Goal: Information Seeking & Learning: Get advice/opinions

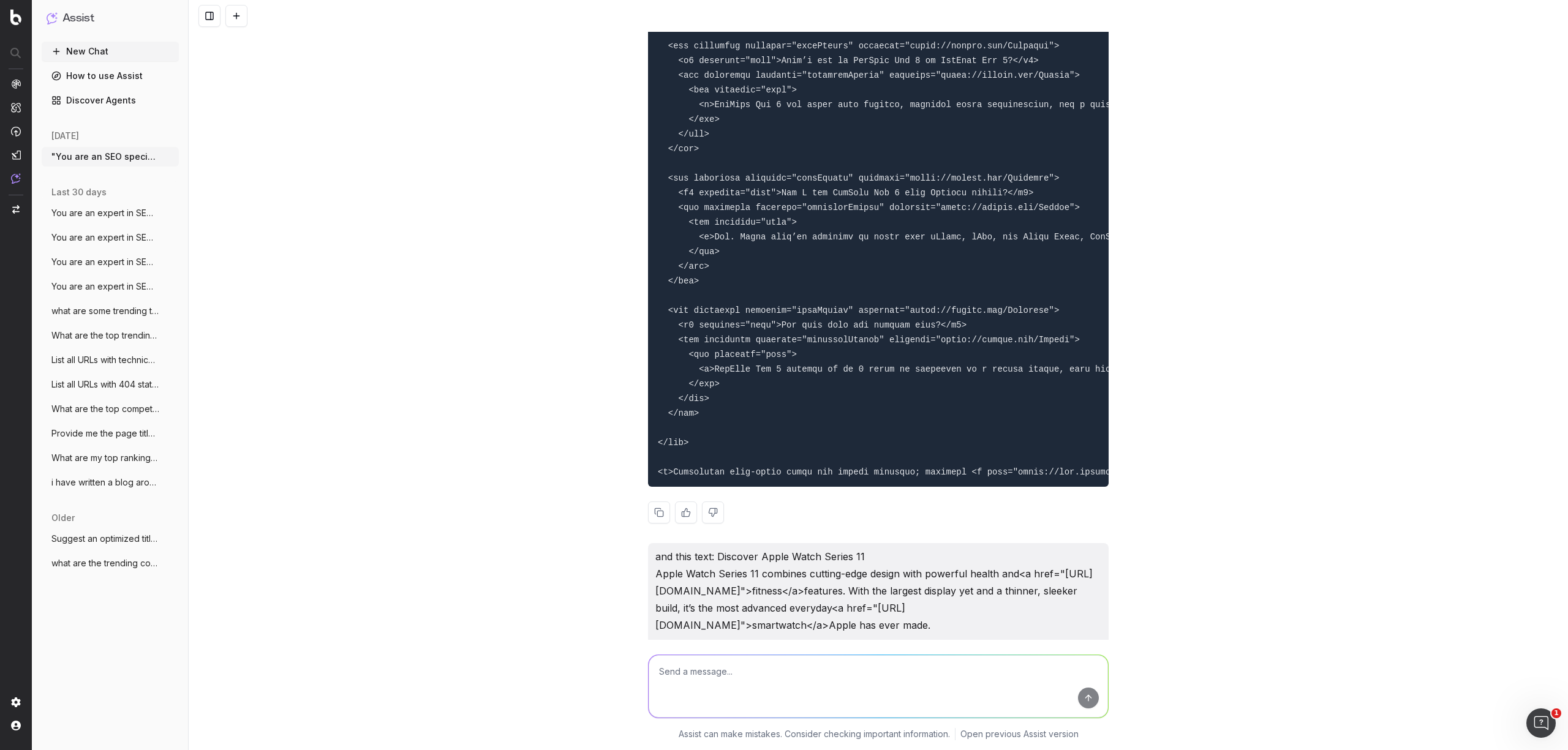
scroll to position [7598, 0]
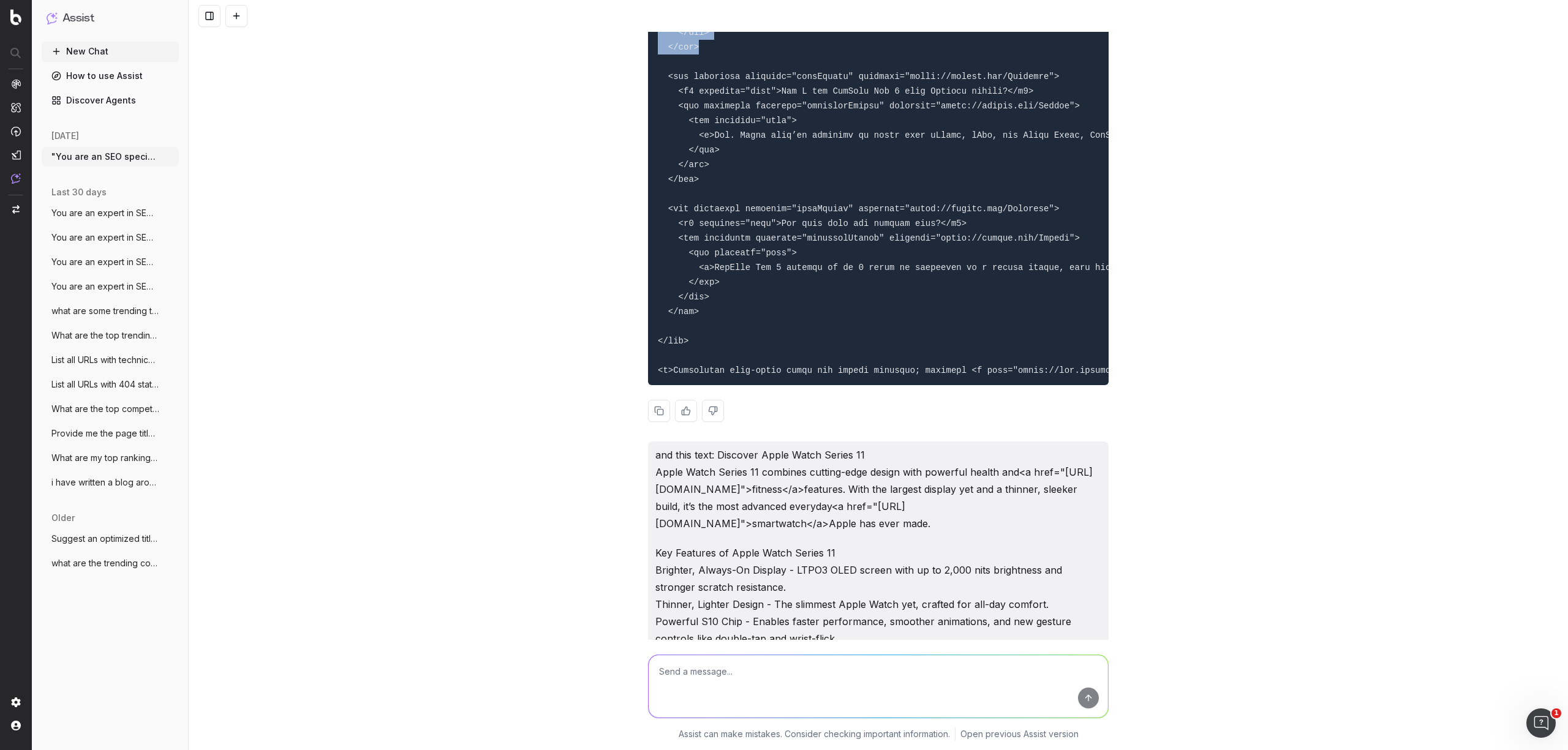
drag, startPoint x: 790, startPoint y: 278, endPoint x: 914, endPoint y: 351, distance: 143.9
click at [851, 355] on pre at bounding box center [879, 54] width 461 height 661
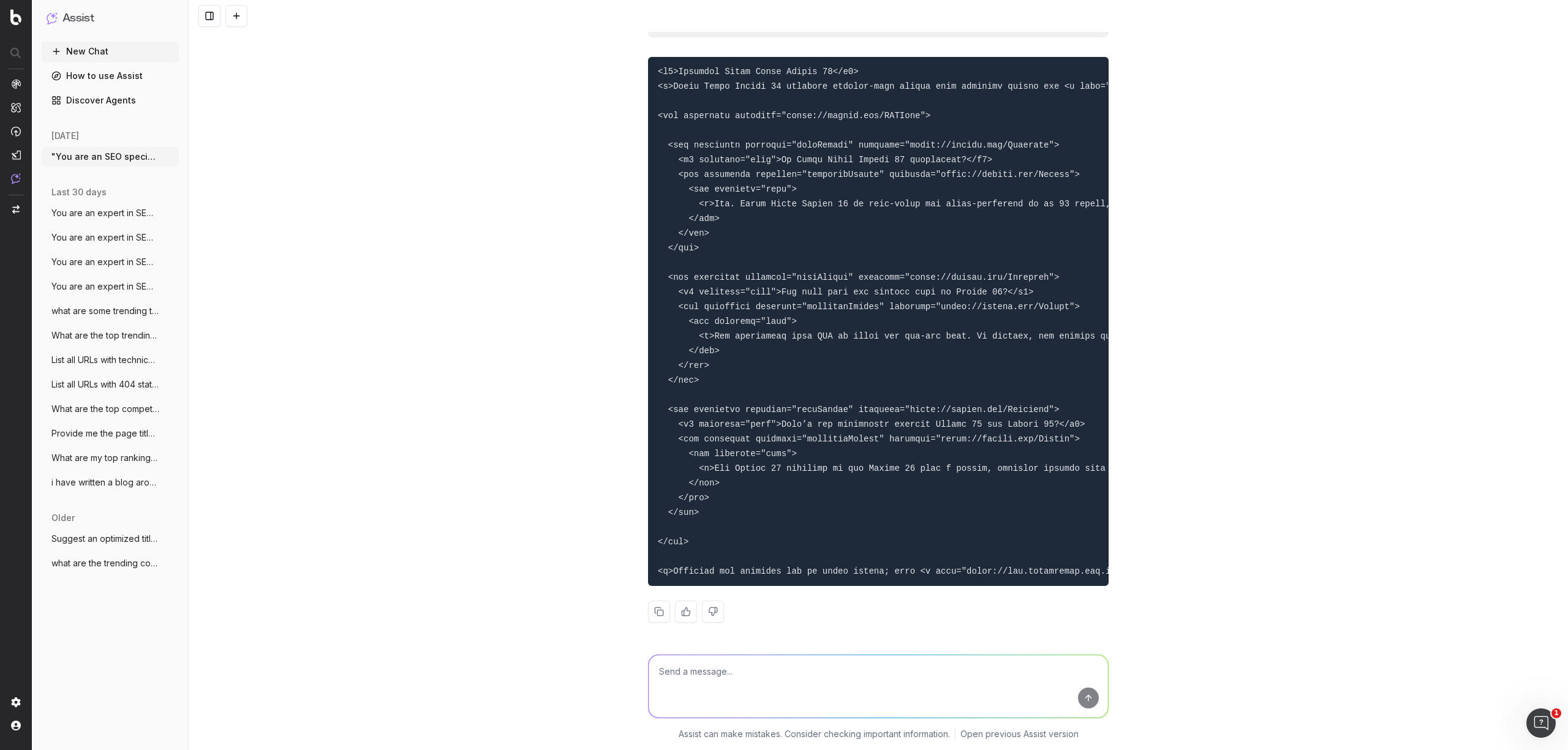
scroll to position [8415, 0]
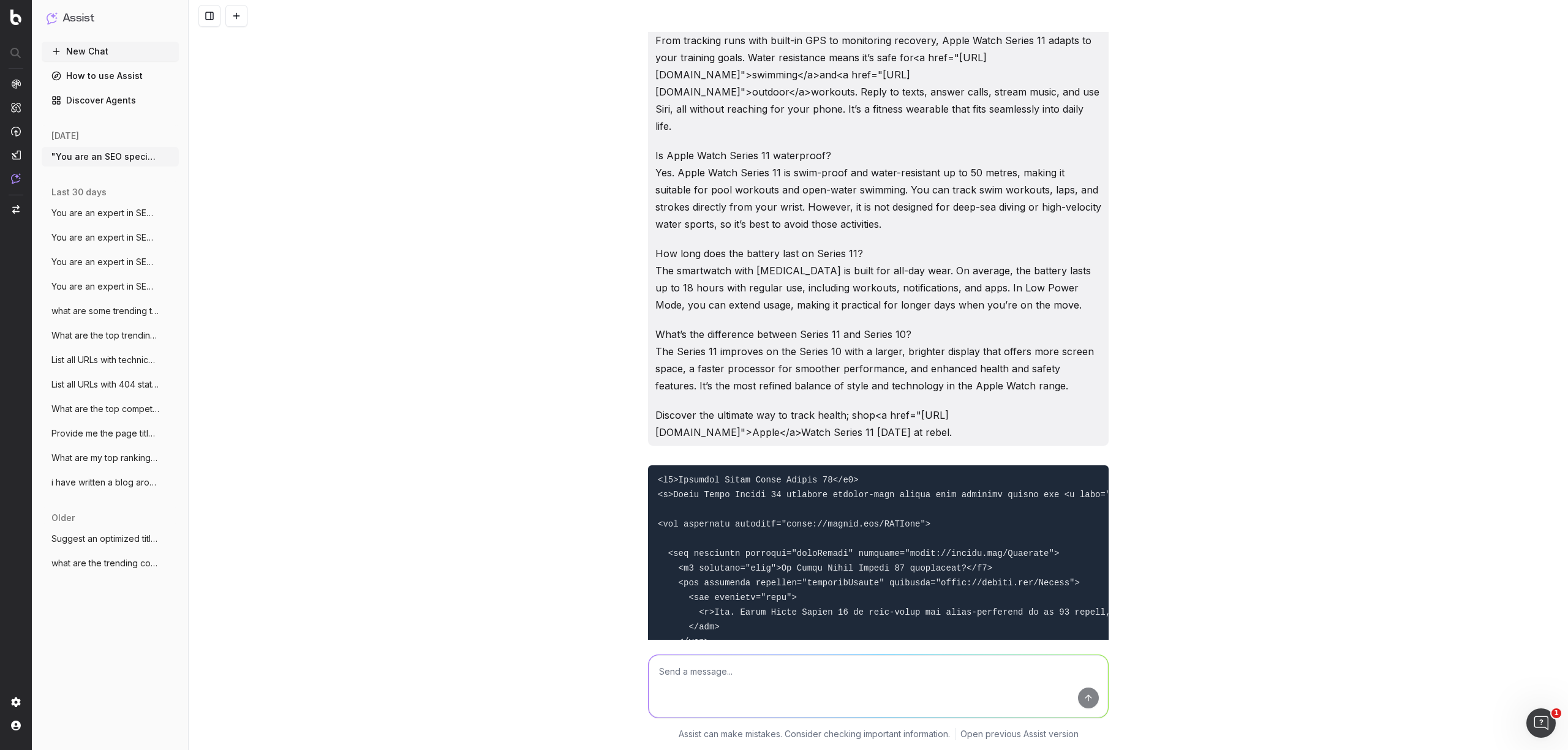
click at [91, 53] on button "New Chat" at bounding box center [110, 51] width 137 height 19
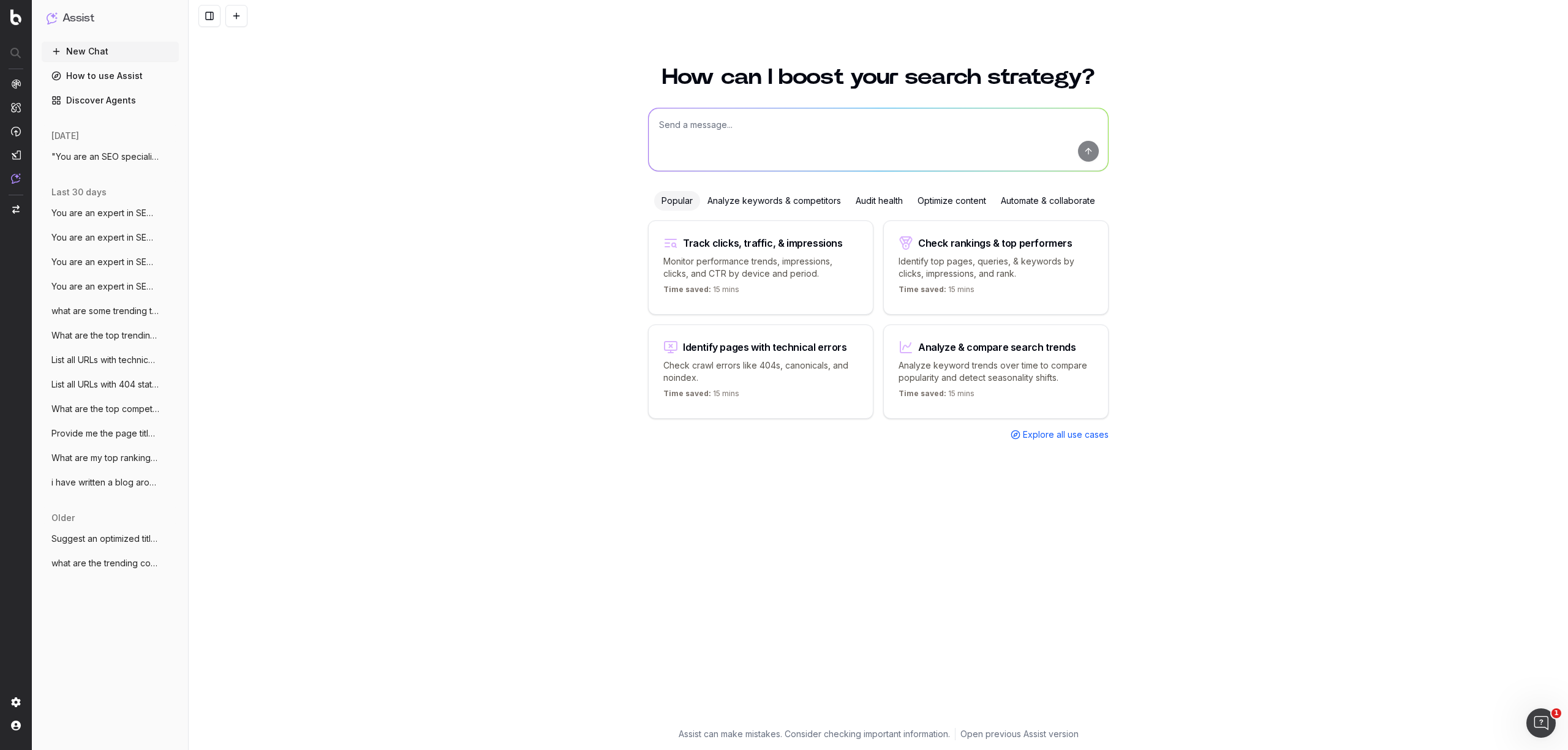
click at [696, 135] on textarea at bounding box center [879, 140] width 460 height 63
paste textarea "From rash vests to one piece swimwear, budge smugglers and swim briefs, this gu…"
type textarea "you are an seo specialist and in content. Can you provide a well optimised meta…"
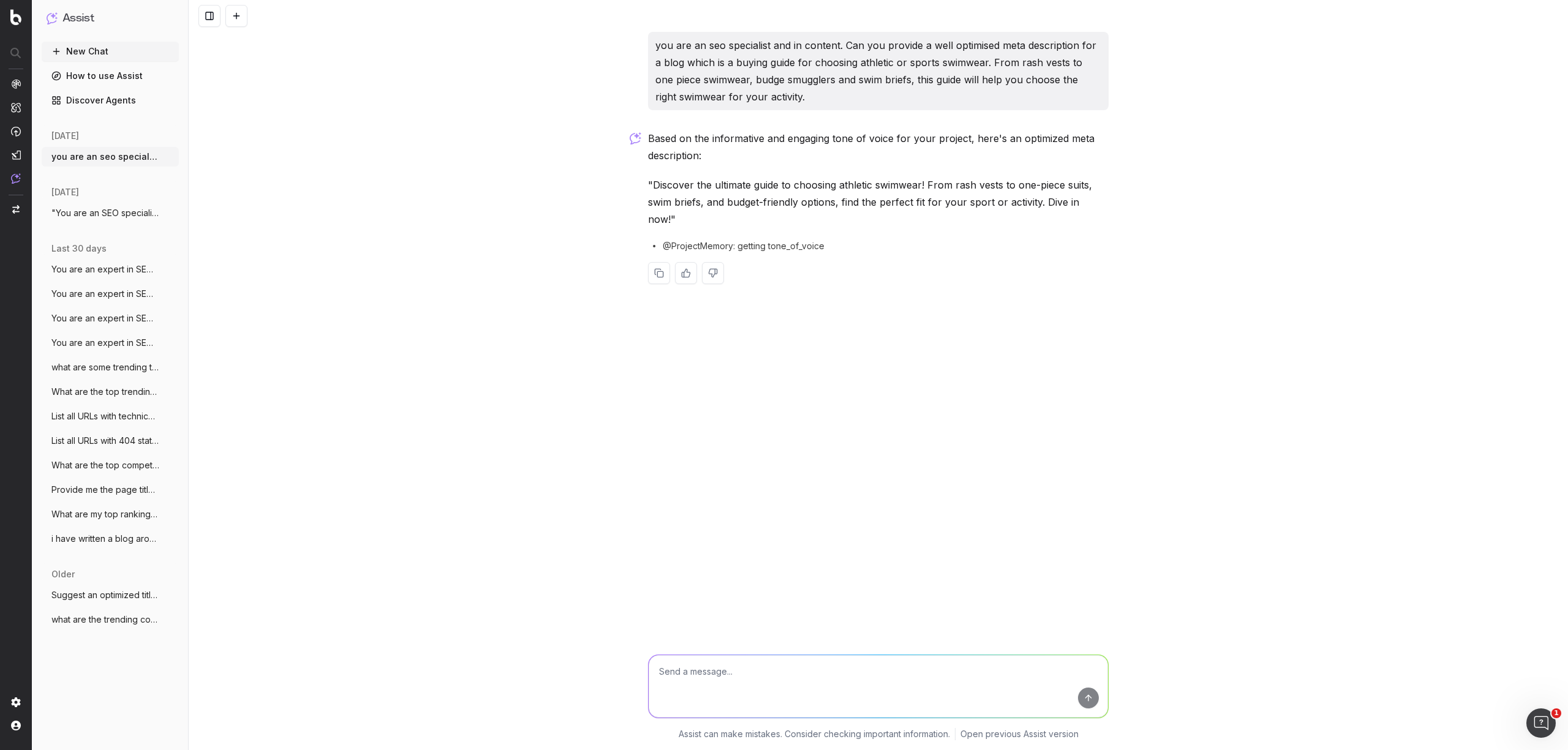
click at [699, 680] on textarea at bounding box center [879, 687] width 460 height 63
paste textarea "Swimwear, Active swimwear, athletic swimwear, rash vests, budgie smugglers, swi…"
type textarea "what are your thoughts on these metatags: Swimwear, Active swimwear, athletic s…"
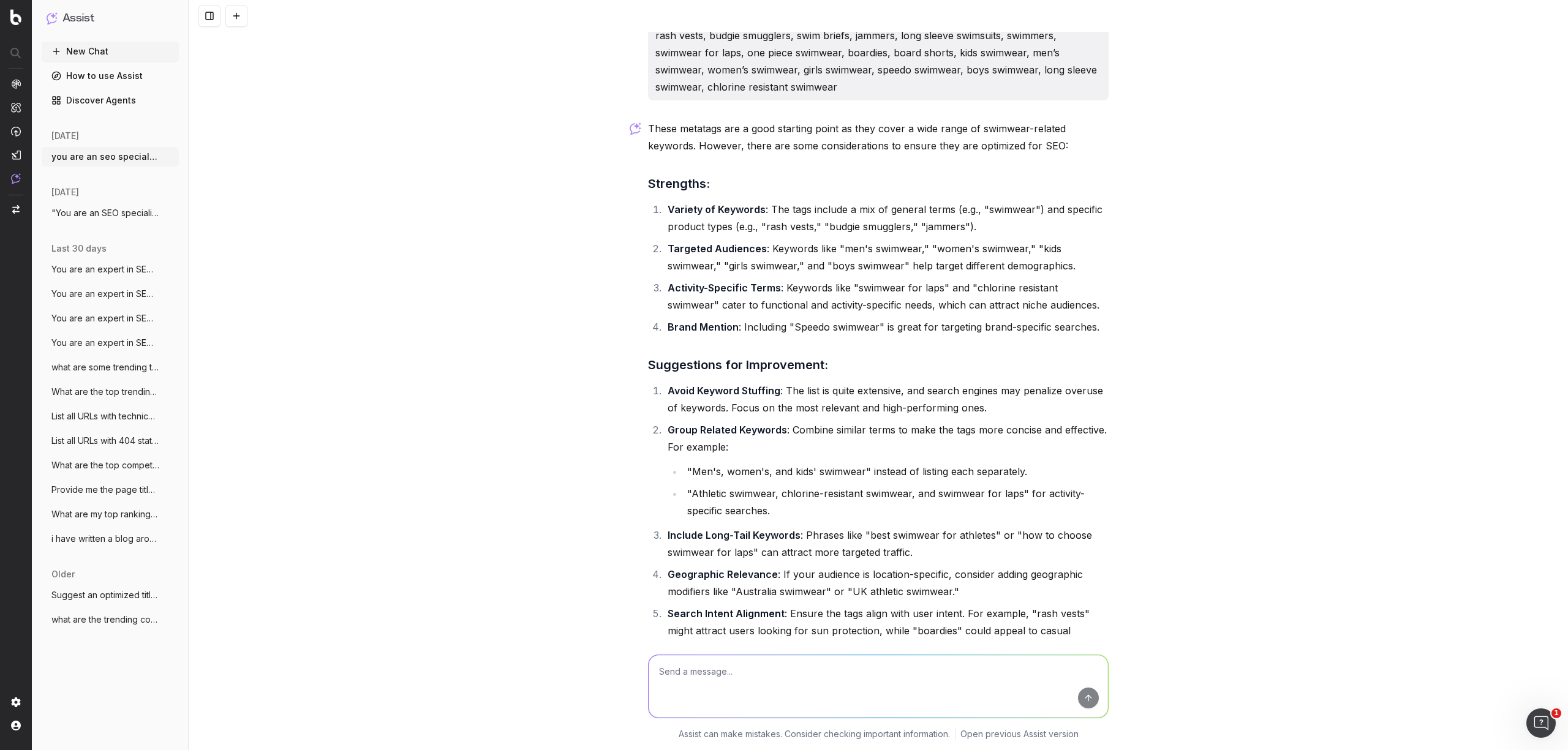
scroll to position [123, 0]
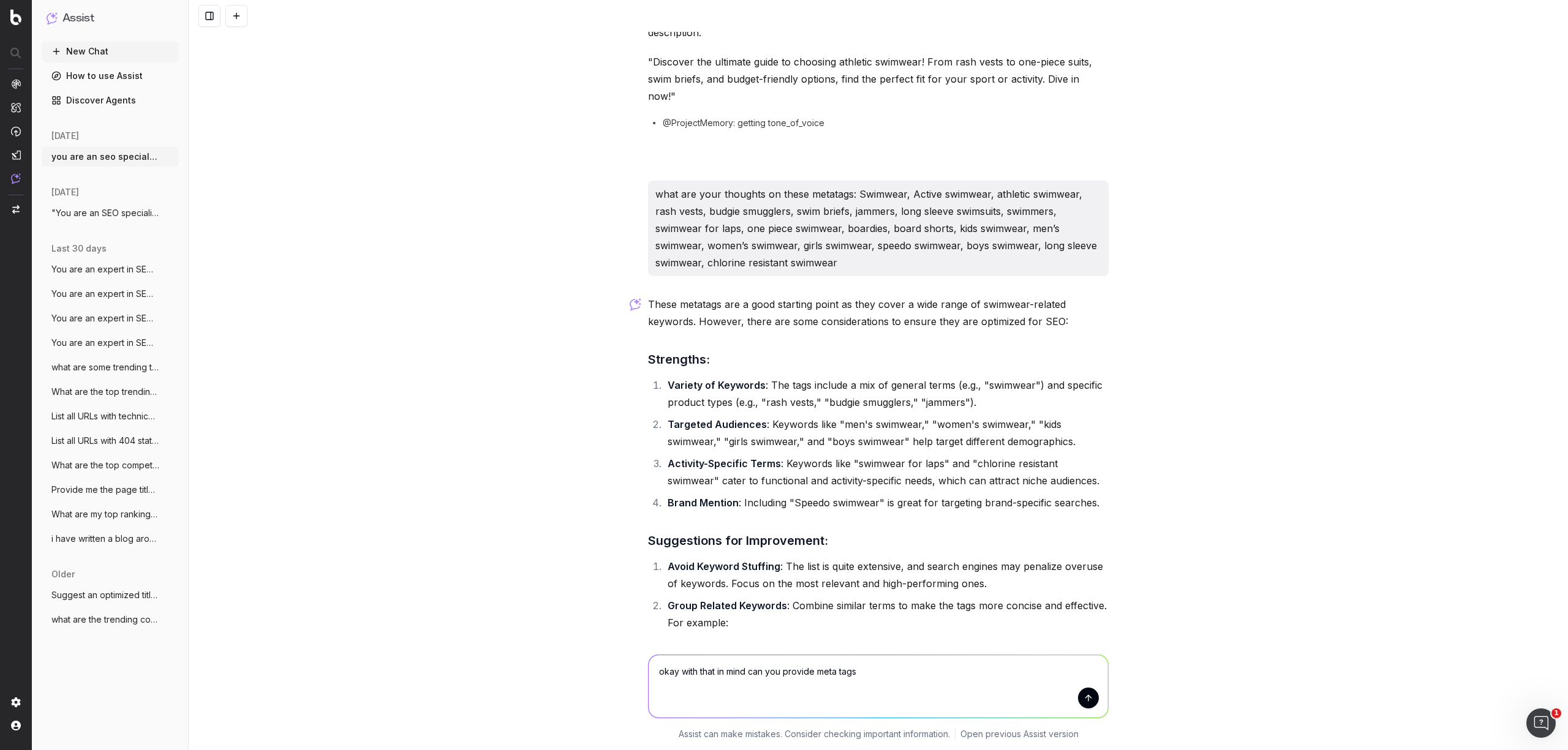
type textarea "okay with that in mind can you provide meta tags"
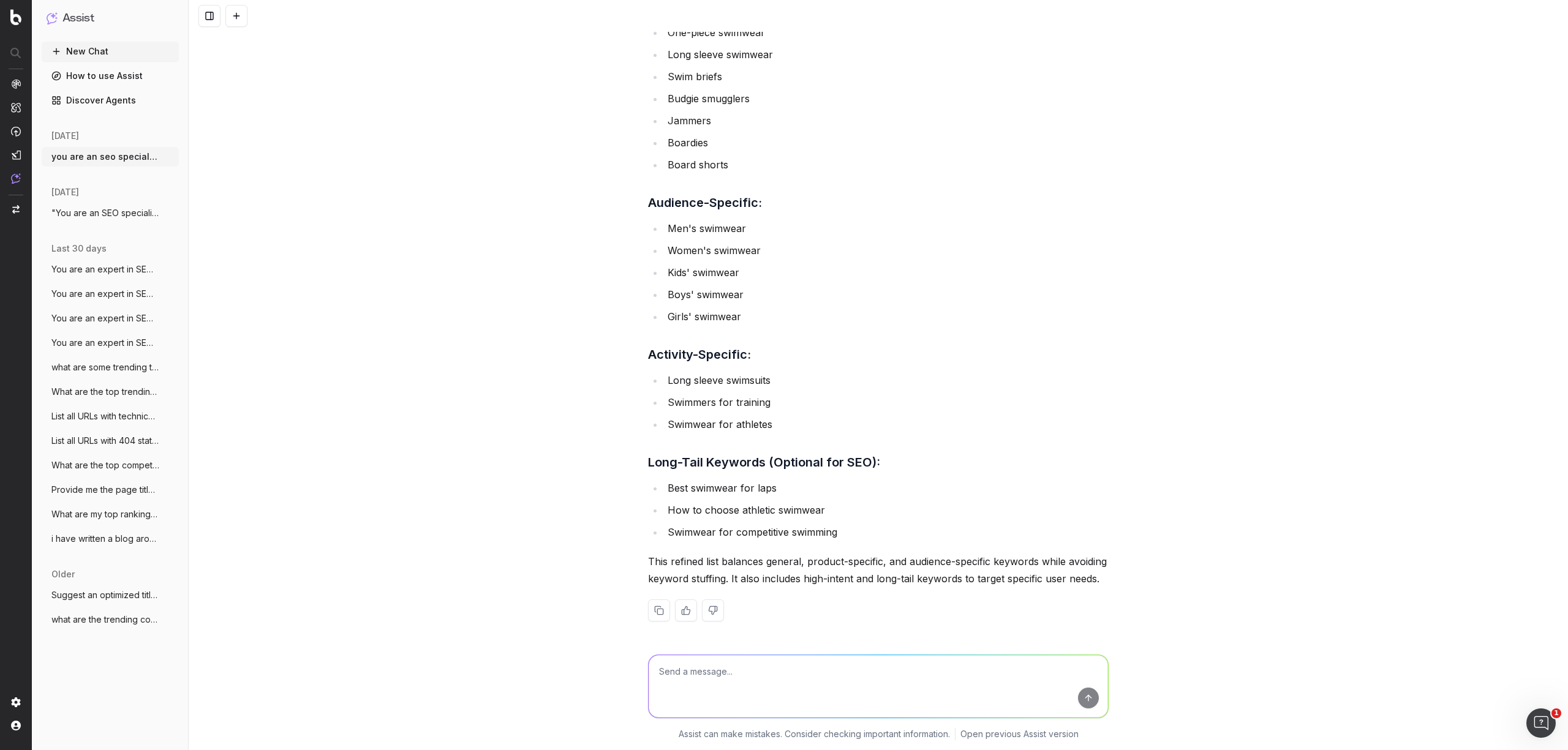
scroll to position [1390, 0]
type textarea "can you provide in format that is separated by comma"
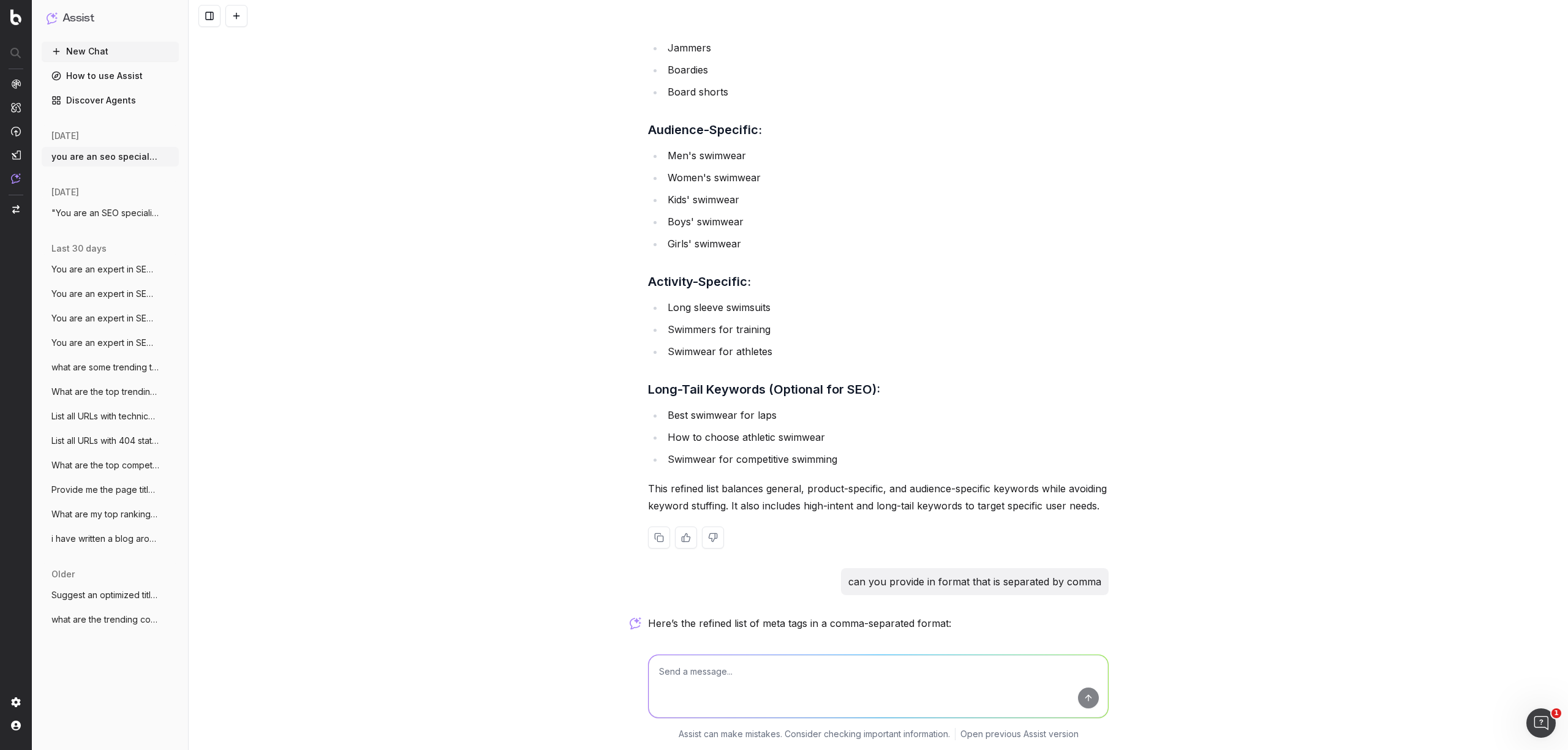
scroll to position [1623, 0]
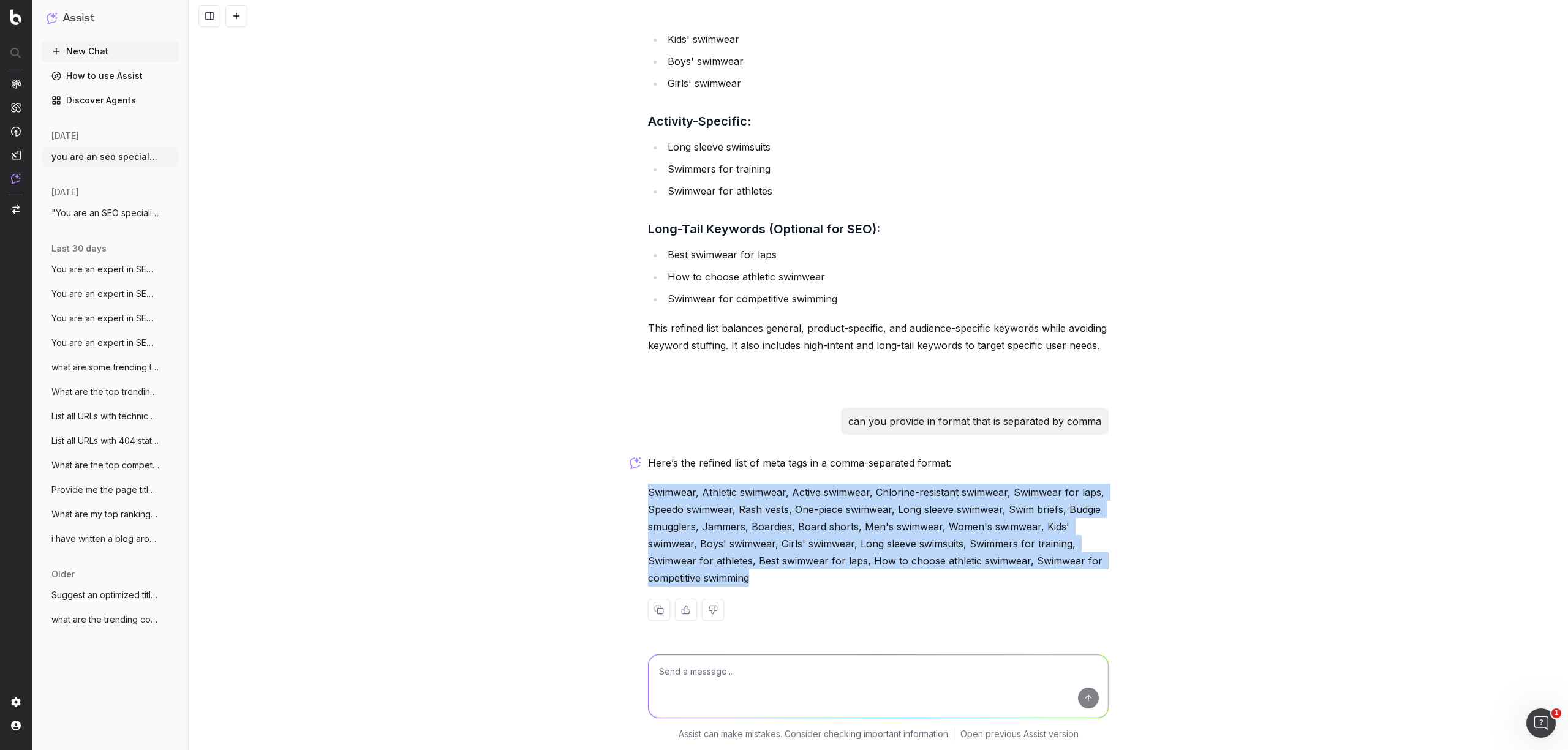
drag, startPoint x: 763, startPoint y: 577, endPoint x: 610, endPoint y: 489, distance: 176.5
click at [610, 489] on div "you are an seo specialist and in content. Can you provide a well optimised meta…" at bounding box center [878, 375] width 1380 height 750
copy p "Swimwear, Athletic swimwear, Active swimwear, Chlorine-resistant swimwear, Swim…"
click at [729, 689] on textarea at bounding box center [879, 687] width 460 height 63
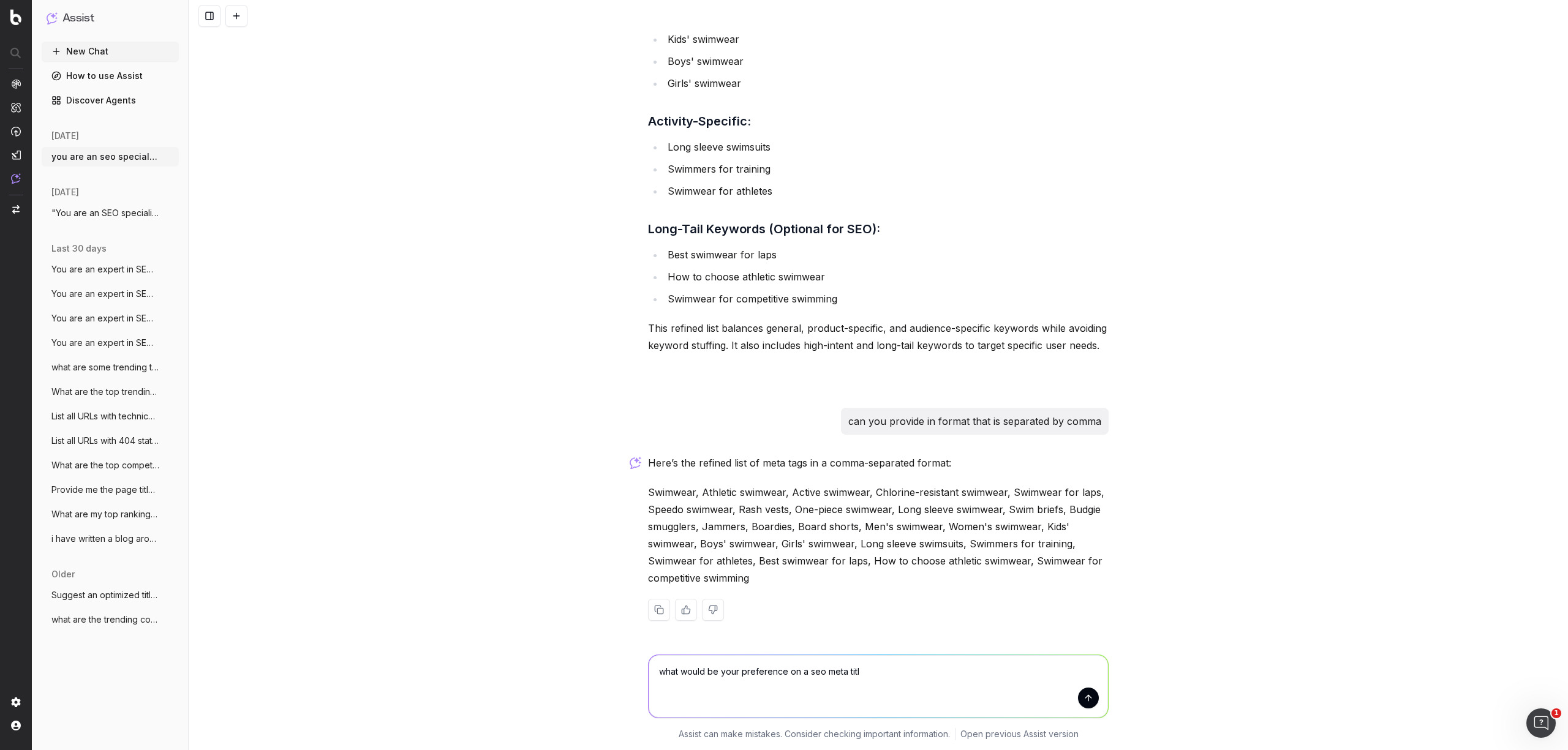
type textarea "what would be your preference on a seo meta title"
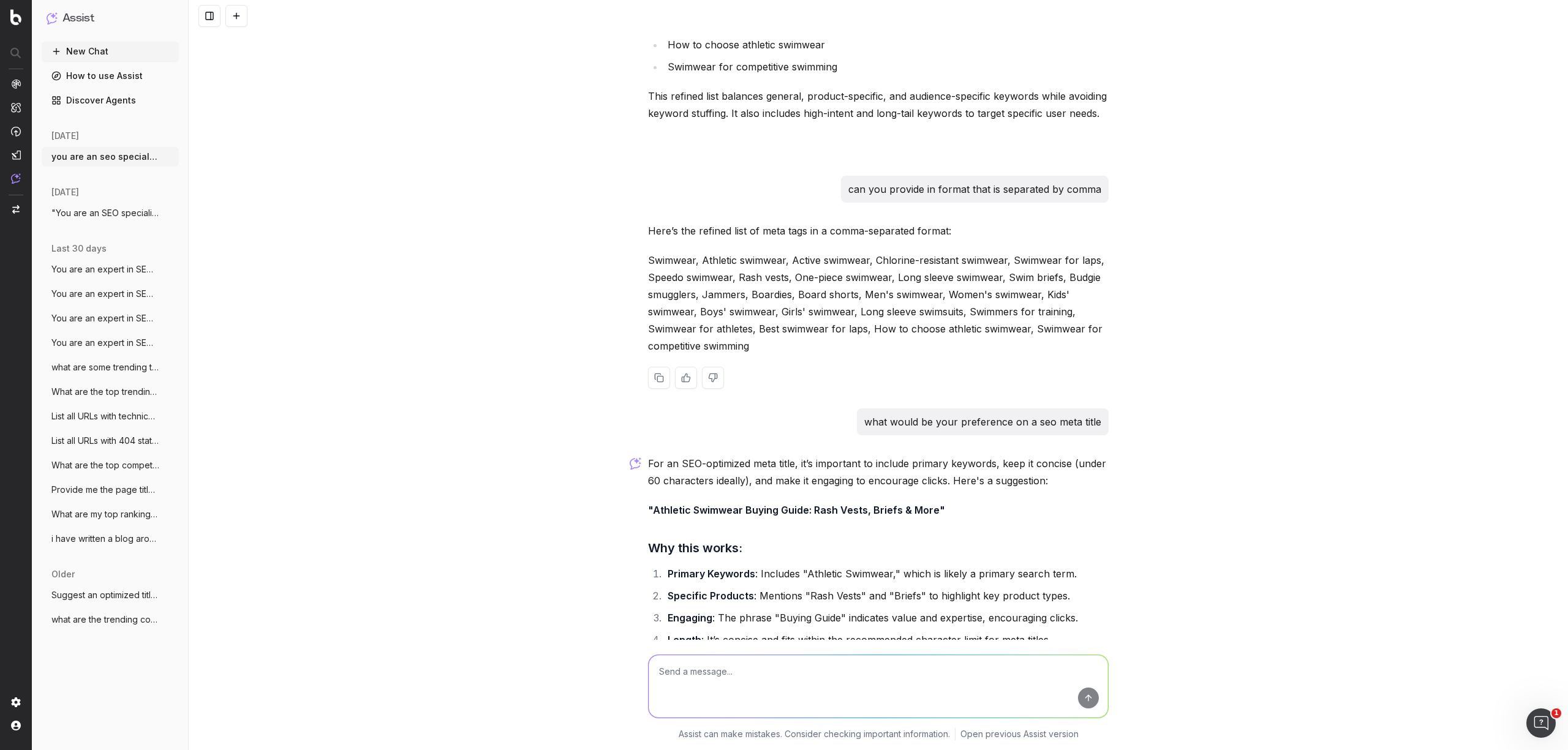
scroll to position [2005, 0]
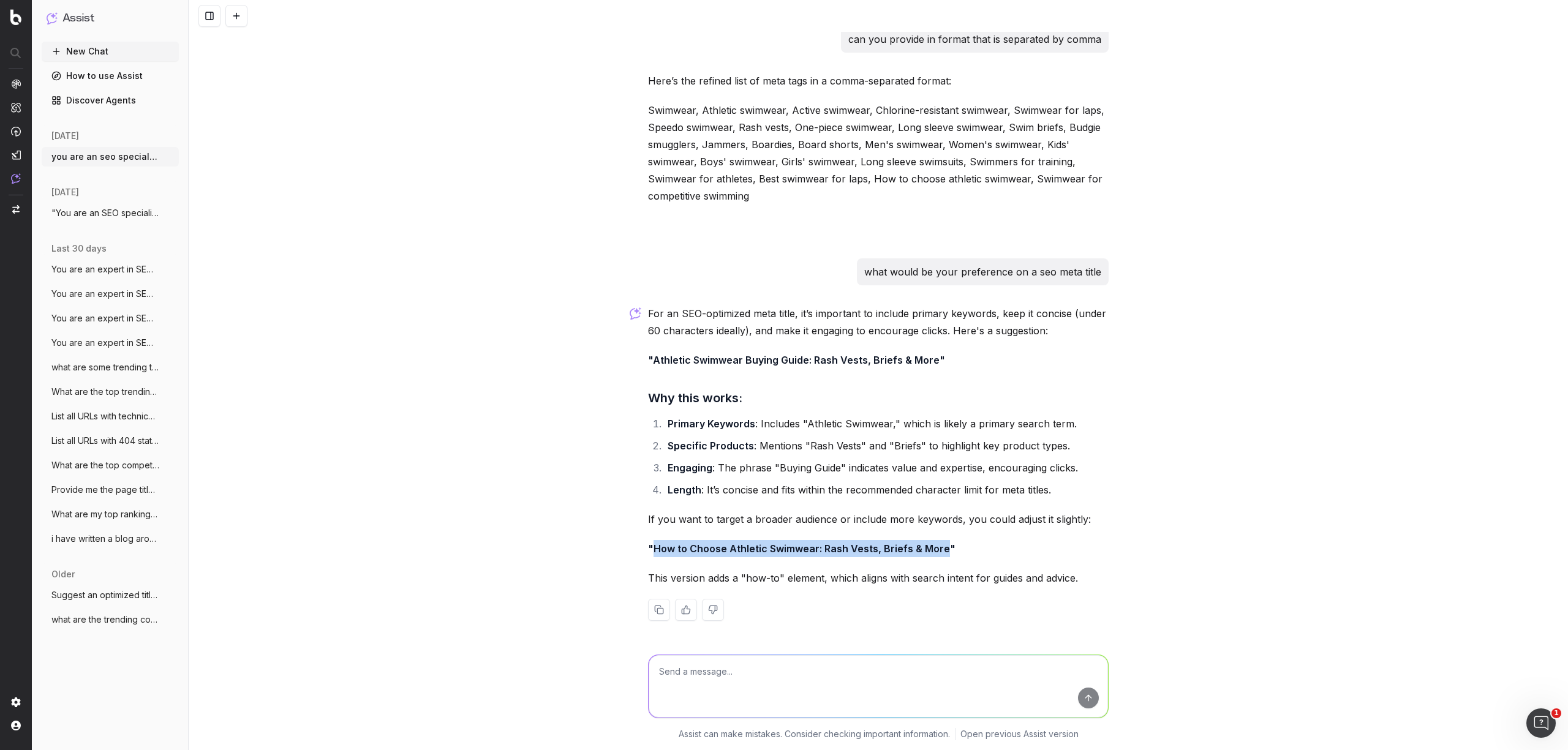
drag, startPoint x: 648, startPoint y: 547, endPoint x: 939, endPoint y: 545, distance: 291.0
click at [939, 545] on strong ""How to Choose Athletic Swimwear: Rash Vests, Briefs & More"" at bounding box center [802, 549] width 307 height 13
copy strong "How to Choose Athletic Swimwear: Rash Vests, Briefs & More"
drag, startPoint x: 788, startPoint y: 687, endPoint x: 800, endPoint y: 675, distance: 17.0
click at [788, 685] on textarea at bounding box center [879, 687] width 460 height 63
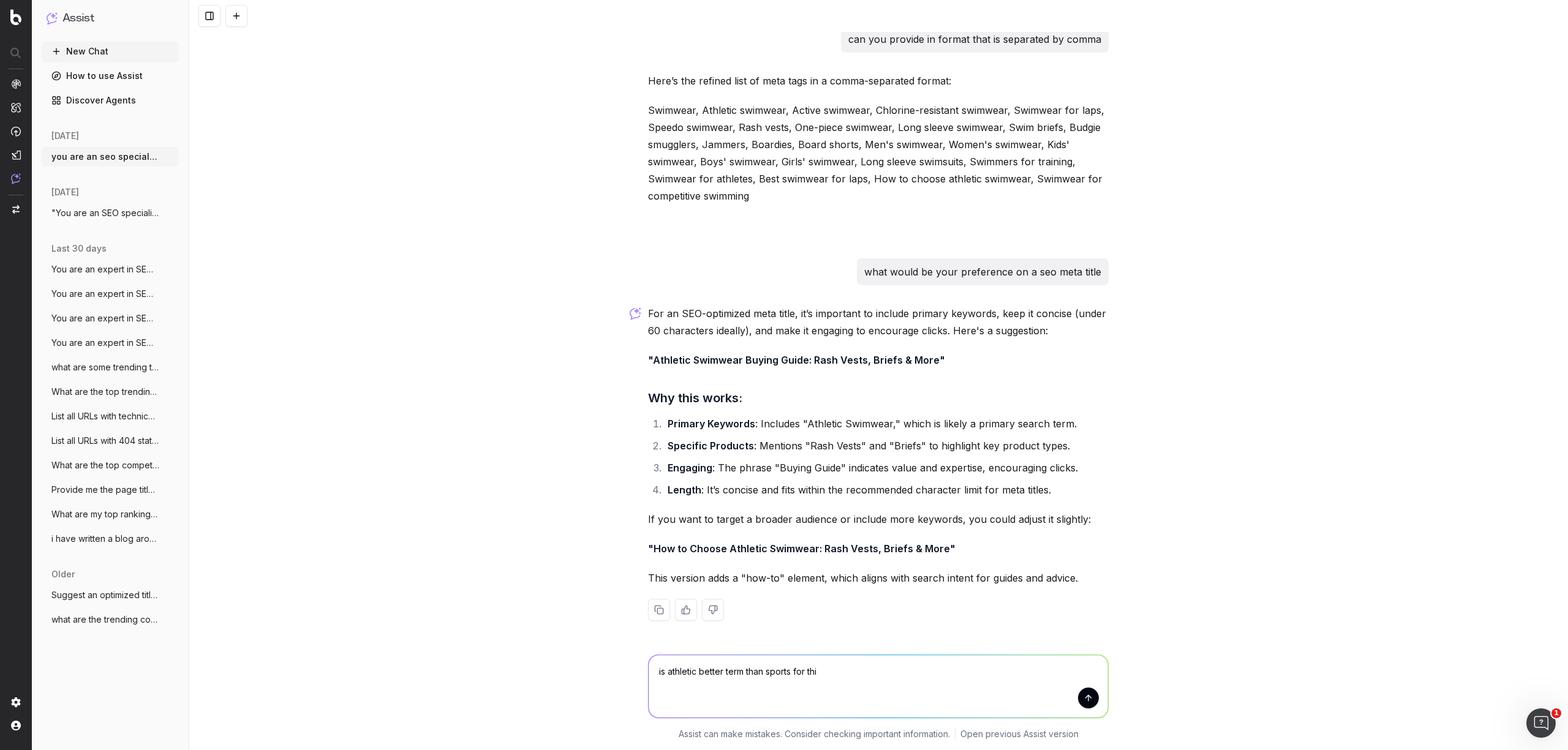
type textarea "is athletic better term than sports for this"
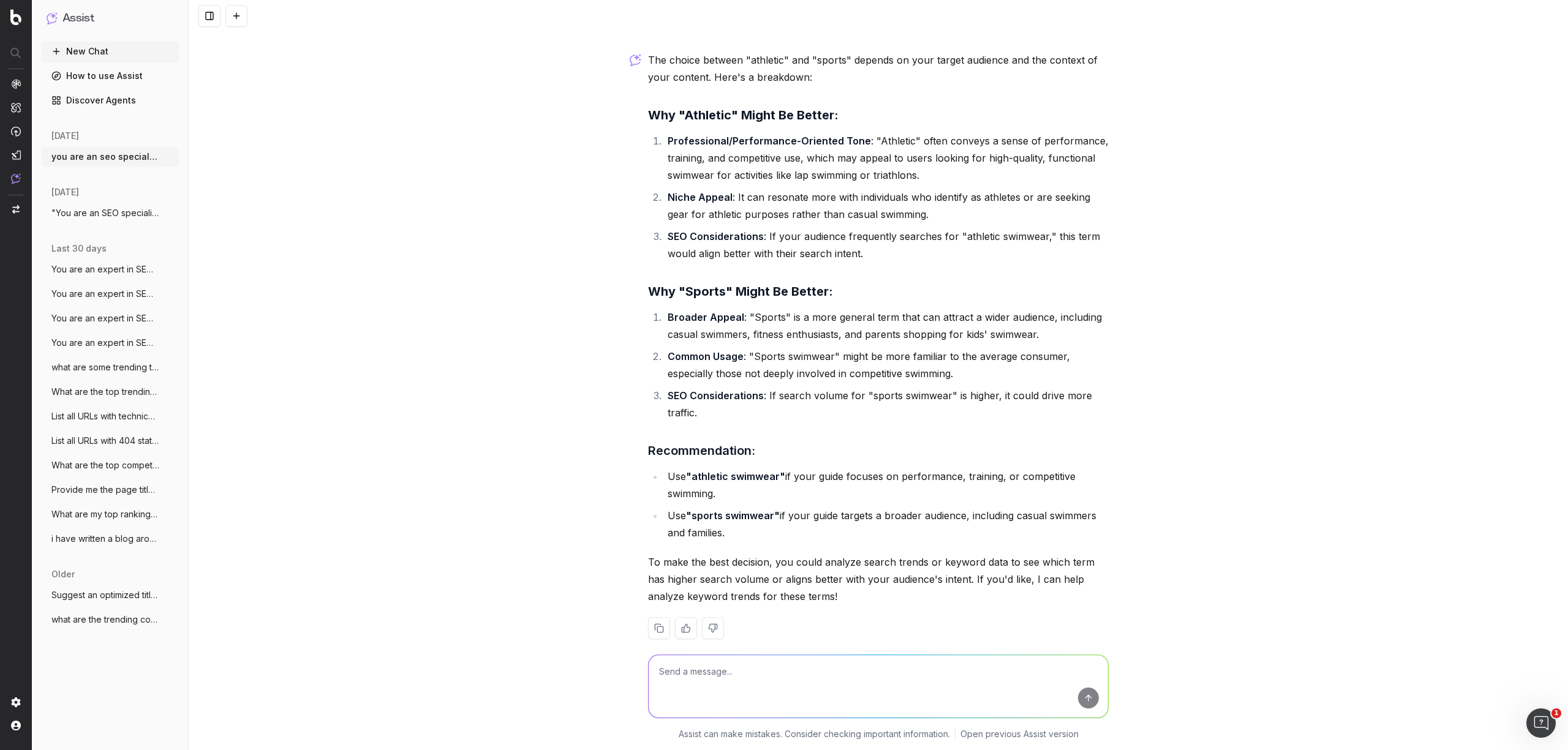
scroll to position [2659, 0]
